Goal: Manage account settings

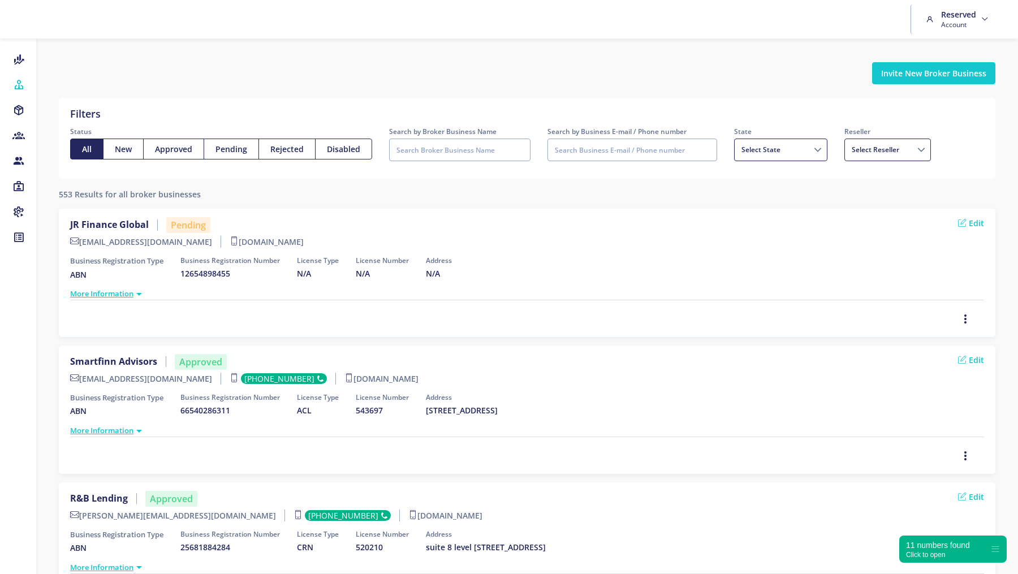
select select
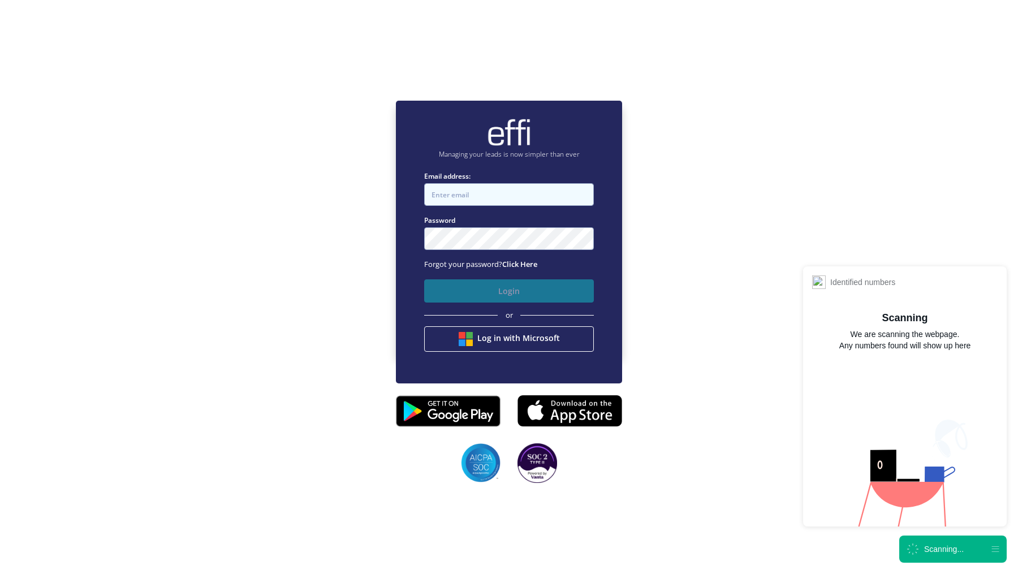
type input "[EMAIL_ADDRESS][DOMAIN_NAME]"
click at [500, 289] on button "Login" at bounding box center [509, 290] width 170 height 23
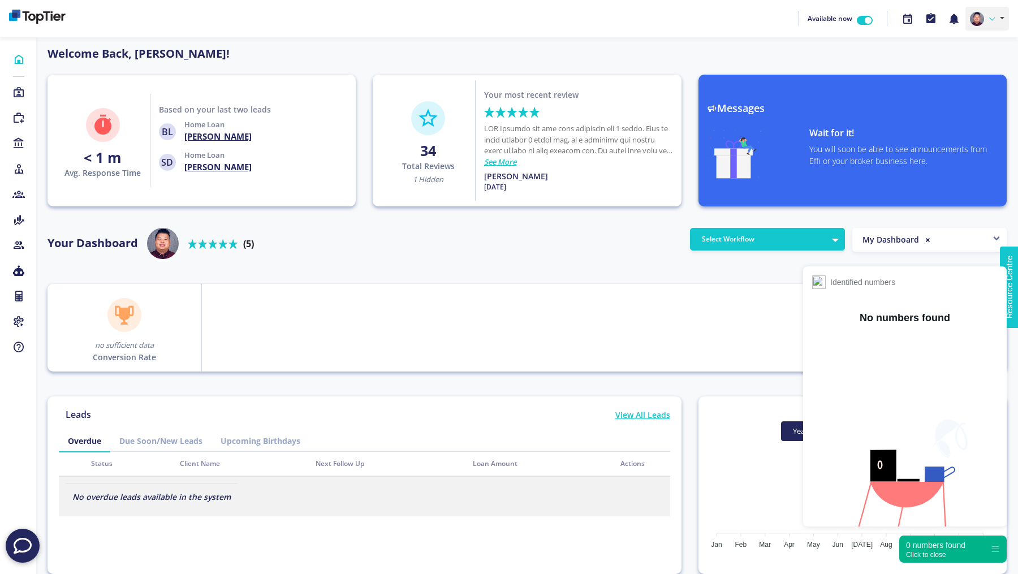
click at [995, 19] on link at bounding box center [987, 19] width 44 height 24
click at [971, 37] on link "Profile" at bounding box center [963, 45] width 89 height 16
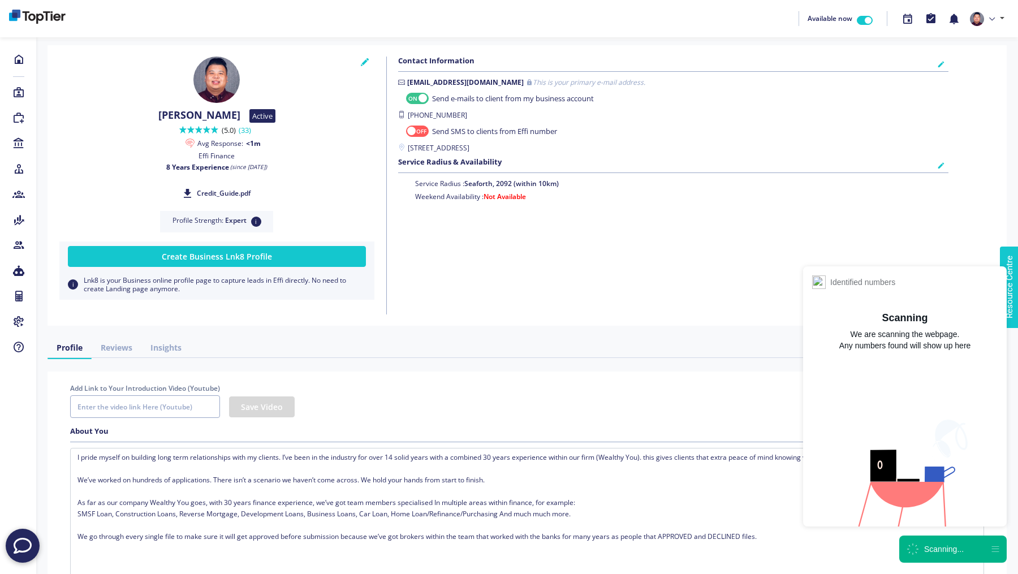
checkbox input "true"
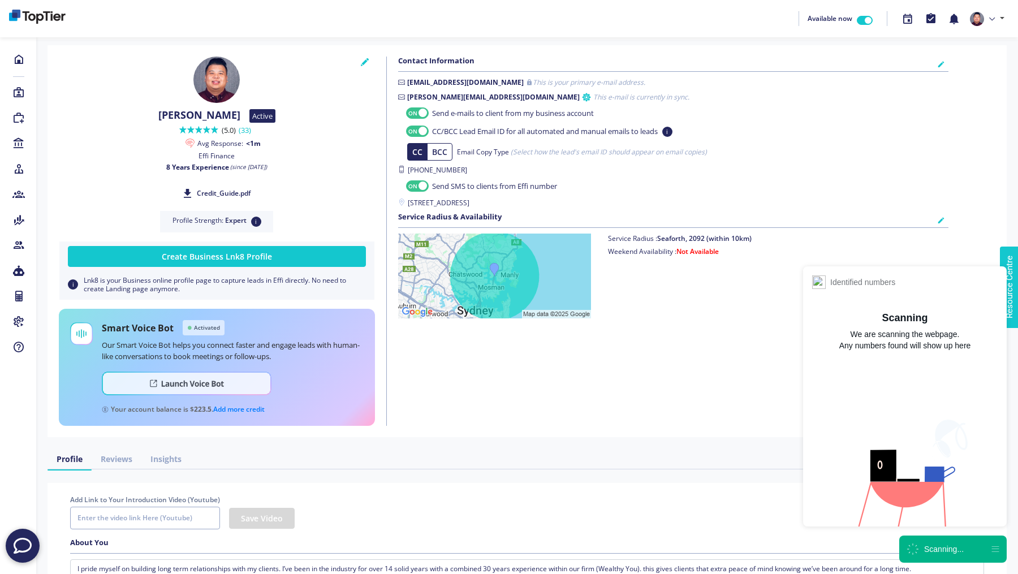
checkbox input "true"
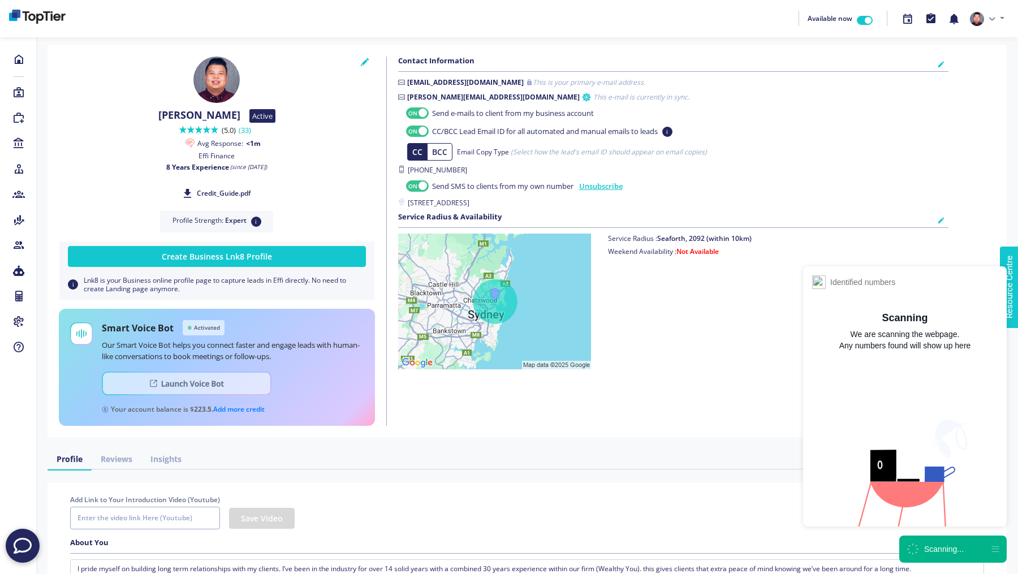
click at [148, 388] on img at bounding box center [187, 383] width 170 height 24
